Goal: Transaction & Acquisition: Purchase product/service

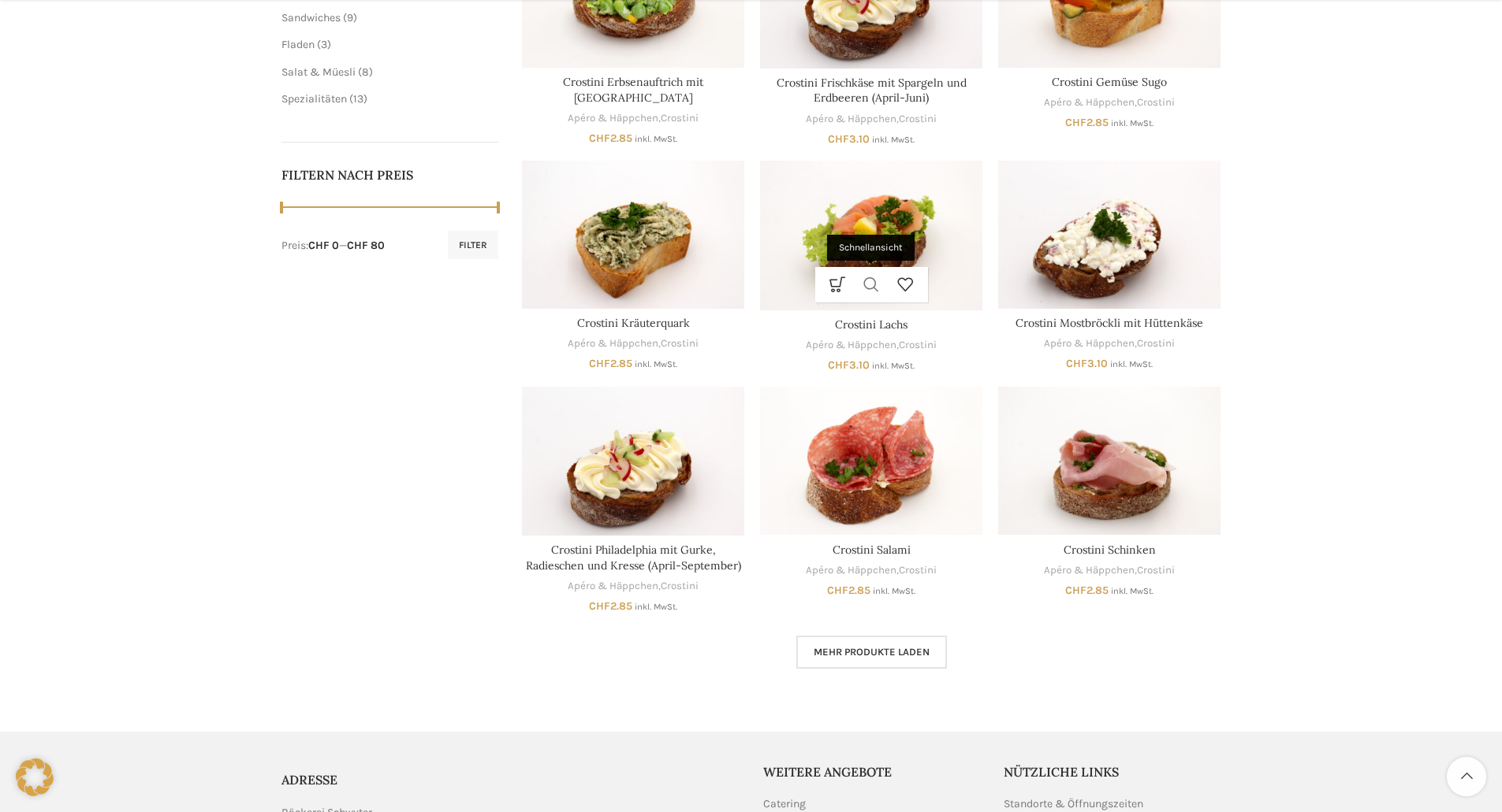
scroll to position [709, 0]
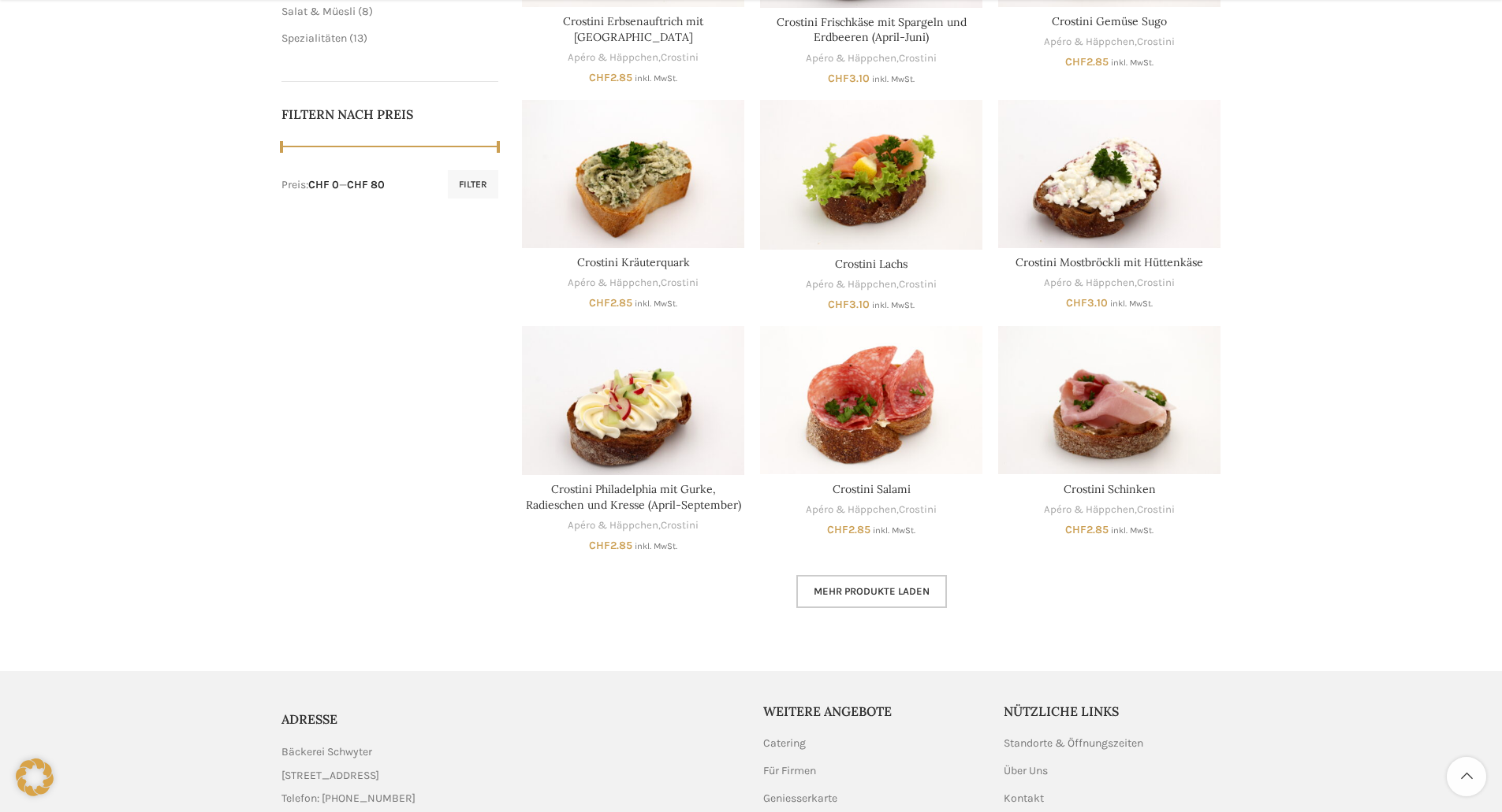
click at [841, 599] on link "Mehr Produkte laden" at bounding box center [872, 592] width 150 height 33
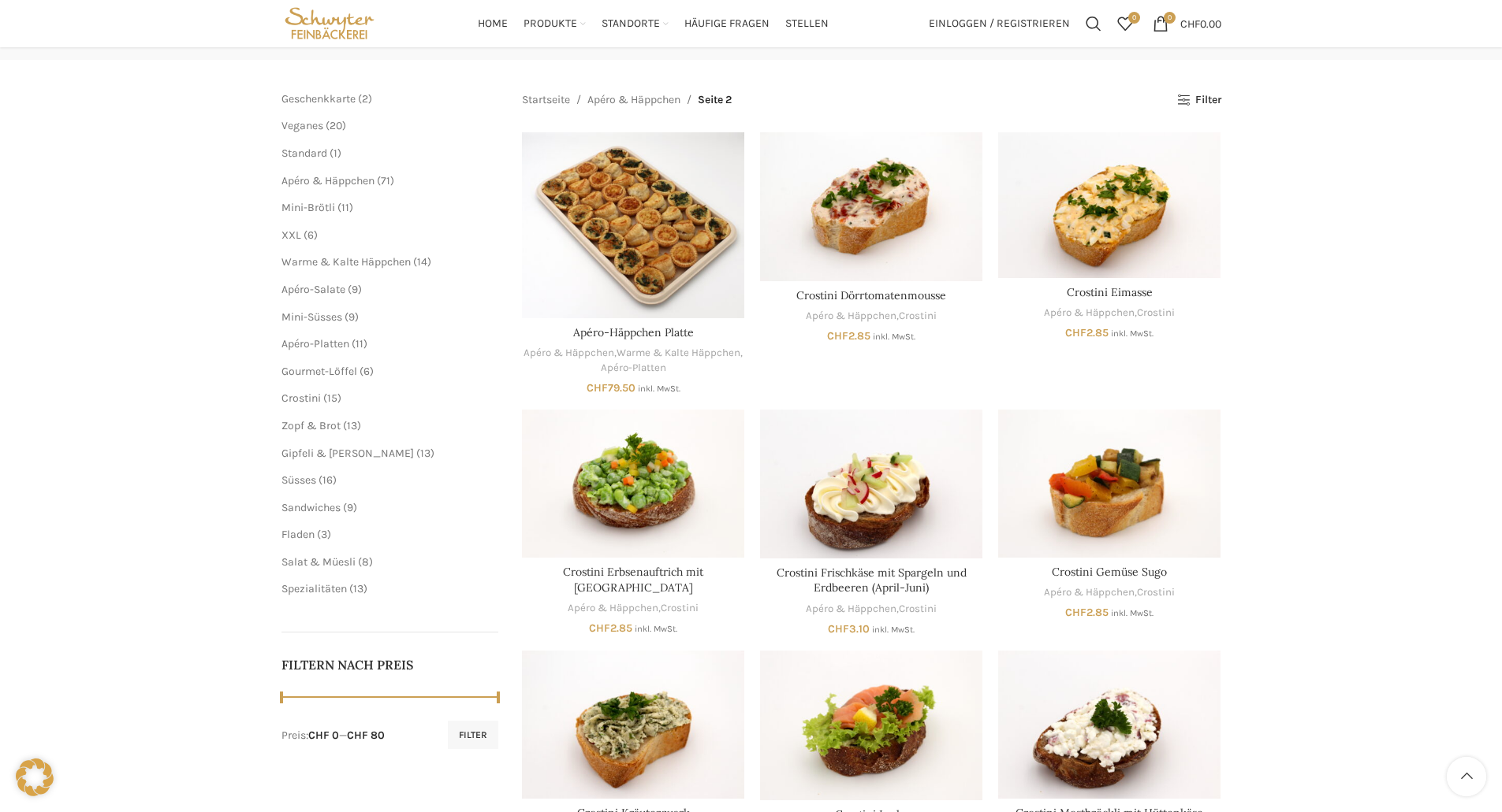
scroll to position [158, 0]
click at [633, 321] on div "In den Warenkorb Schnellansicht Zur Wunschliste hinzufügen Apéro-Häppchen Platt…" at bounding box center [632, 264] width 222 height 261
click at [631, 329] on link "Apéro-Häppchen Platte" at bounding box center [633, 333] width 121 height 14
